Goal: Transaction & Acquisition: Subscribe to service/newsletter

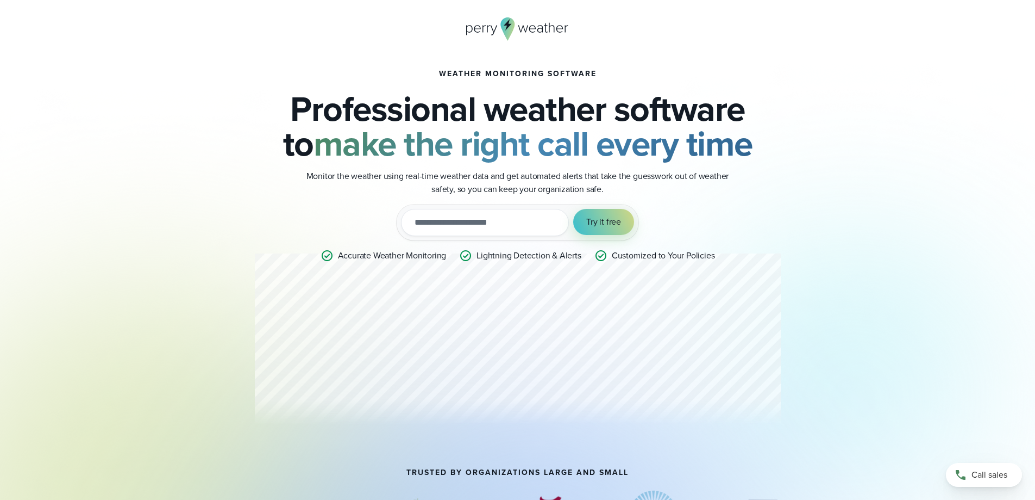
click at [515, 23] on icon at bounding box center [508, 28] width 14 height 23
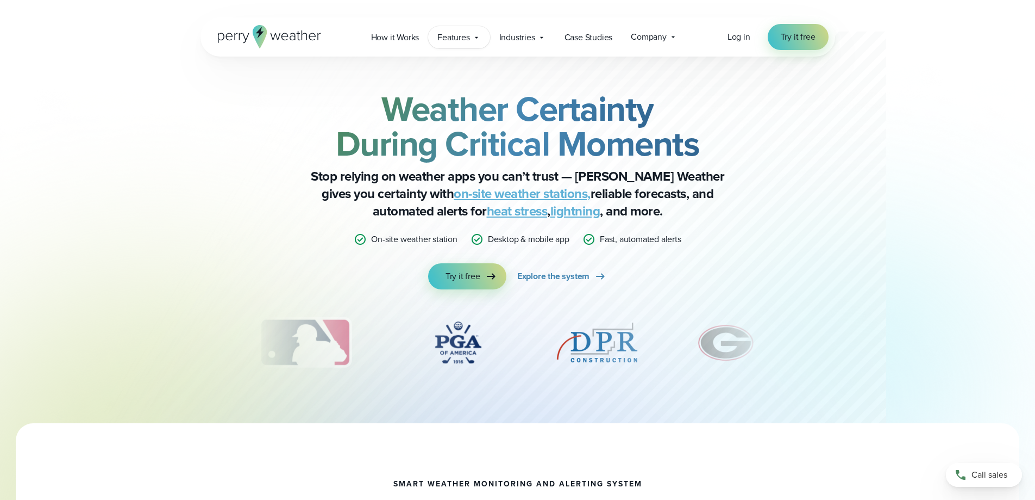
click at [448, 36] on span "Features" at bounding box center [454, 37] width 32 height 13
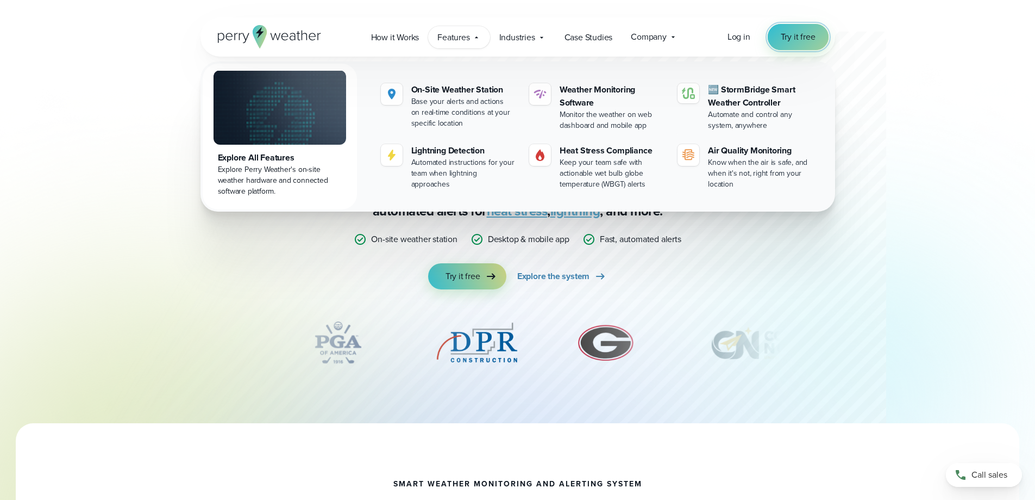
click at [791, 35] on span "Try it free" at bounding box center [798, 36] width 35 height 13
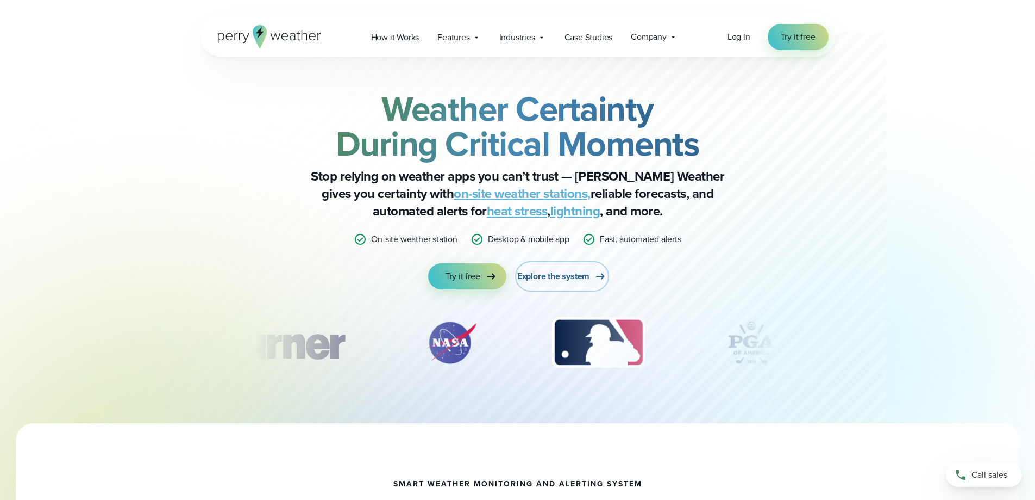
click at [573, 275] on span "Explore the system" at bounding box center [553, 276] width 72 height 13
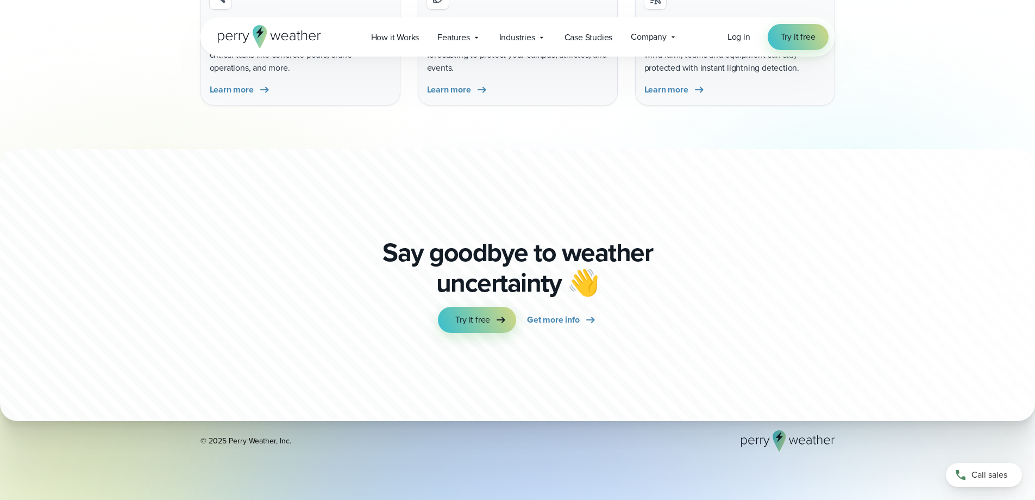
scroll to position [3642, 0]
